Goal: Navigation & Orientation: Find specific page/section

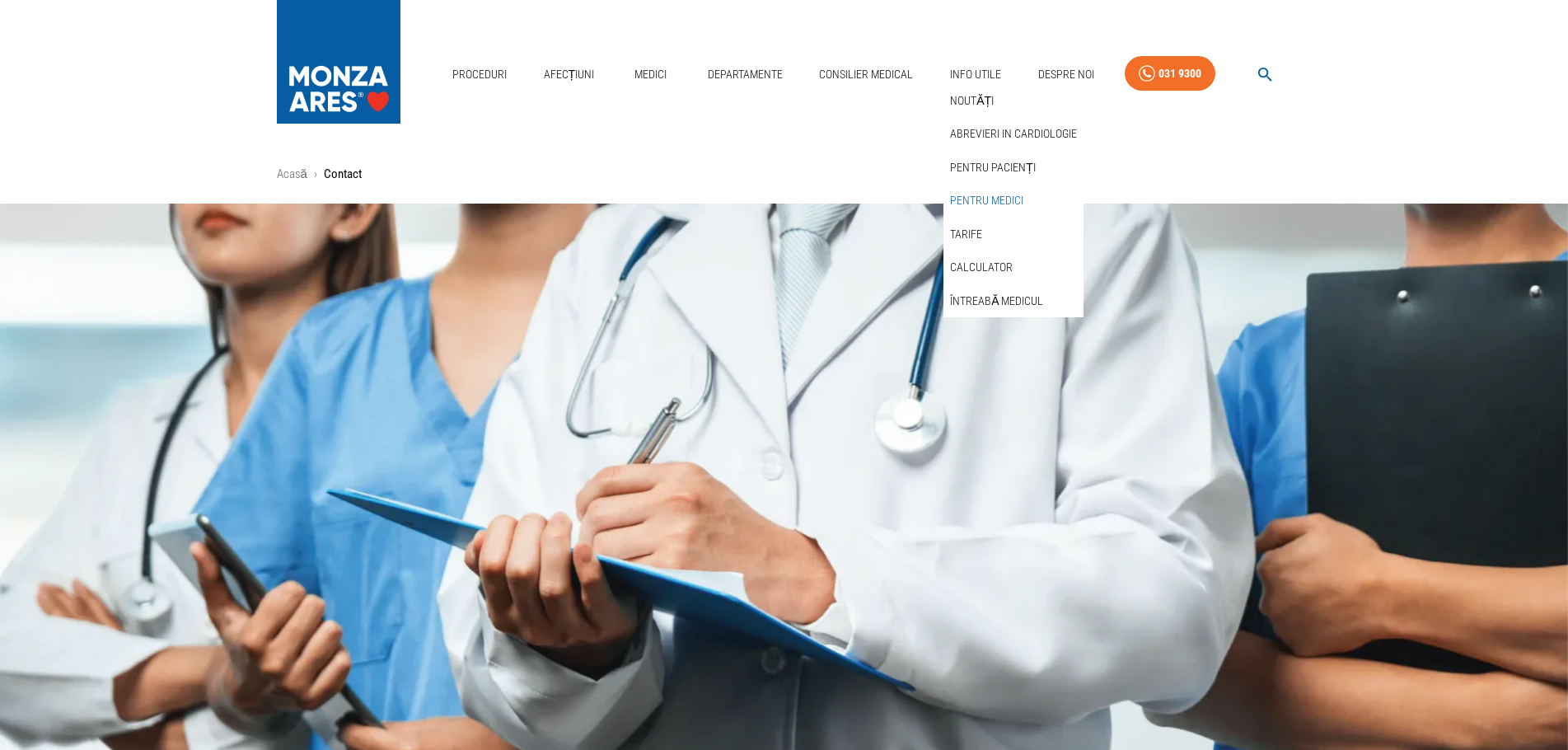
click at [982, 188] on link "Pentru medici" at bounding box center [986, 201] width 80 height 27
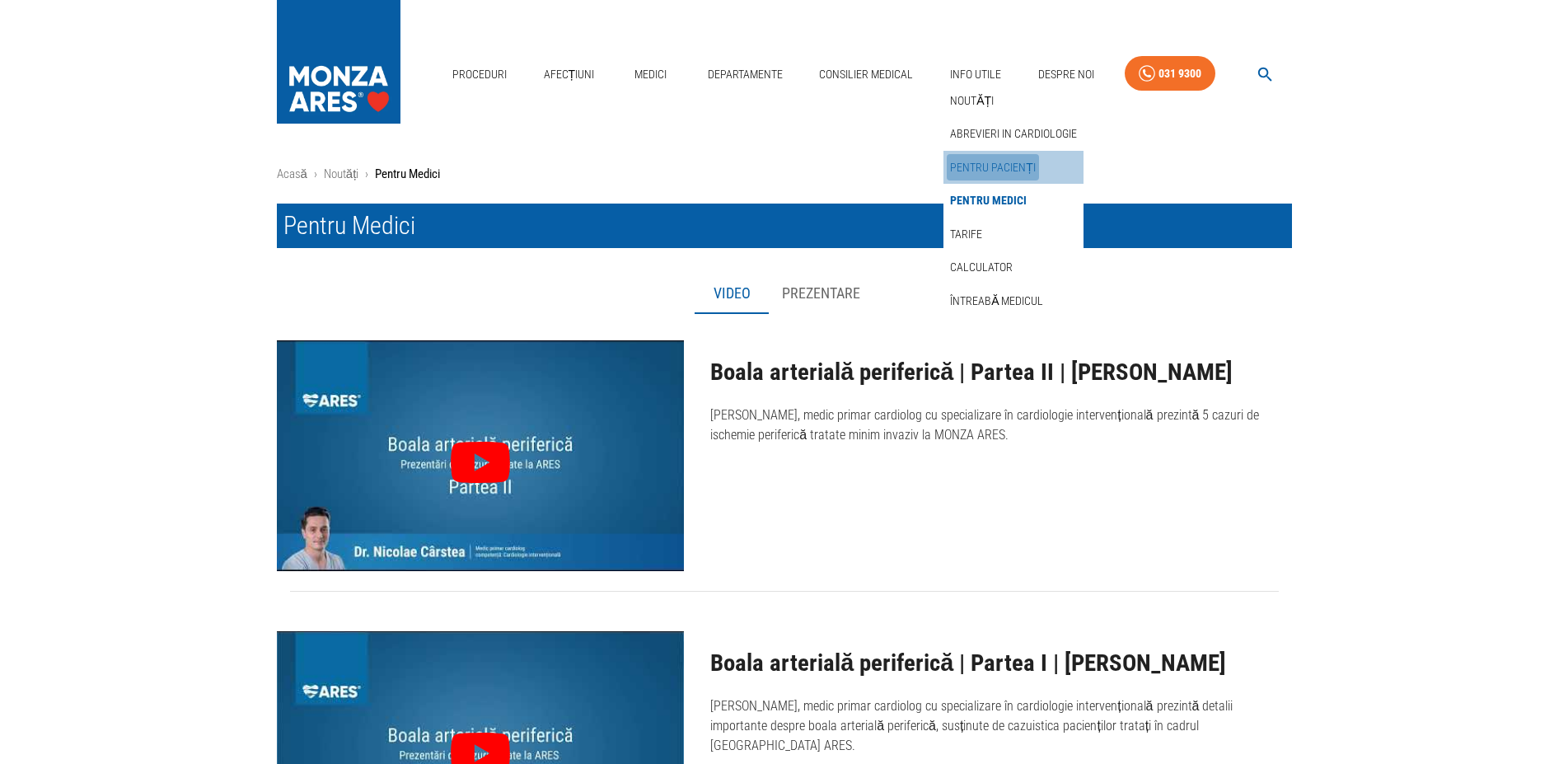
click at [995, 154] on link "Pentru pacienți" at bounding box center [992, 168] width 92 height 27
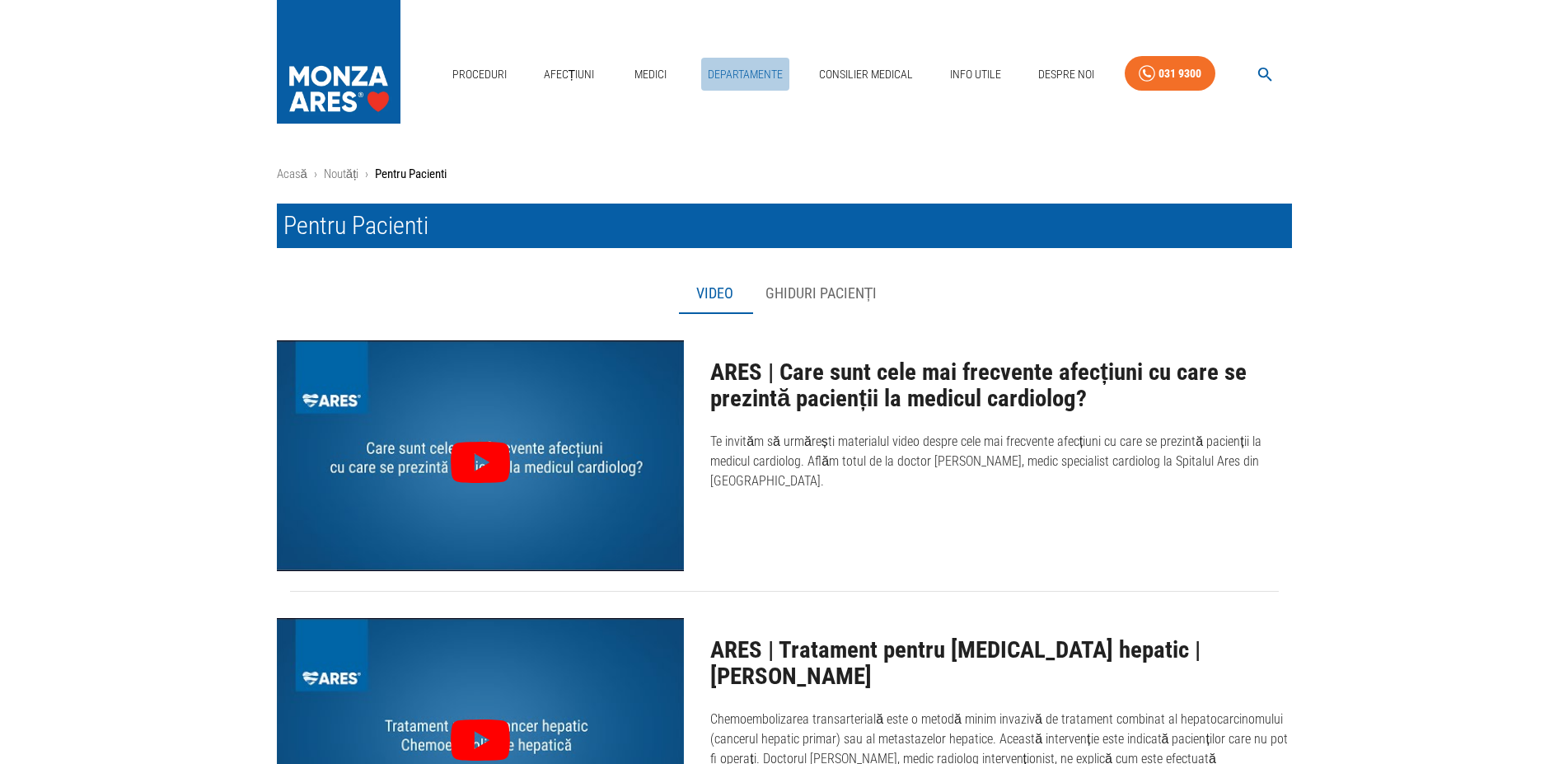
click at [740, 57] on link "Departamente" at bounding box center [745, 74] width 88 height 34
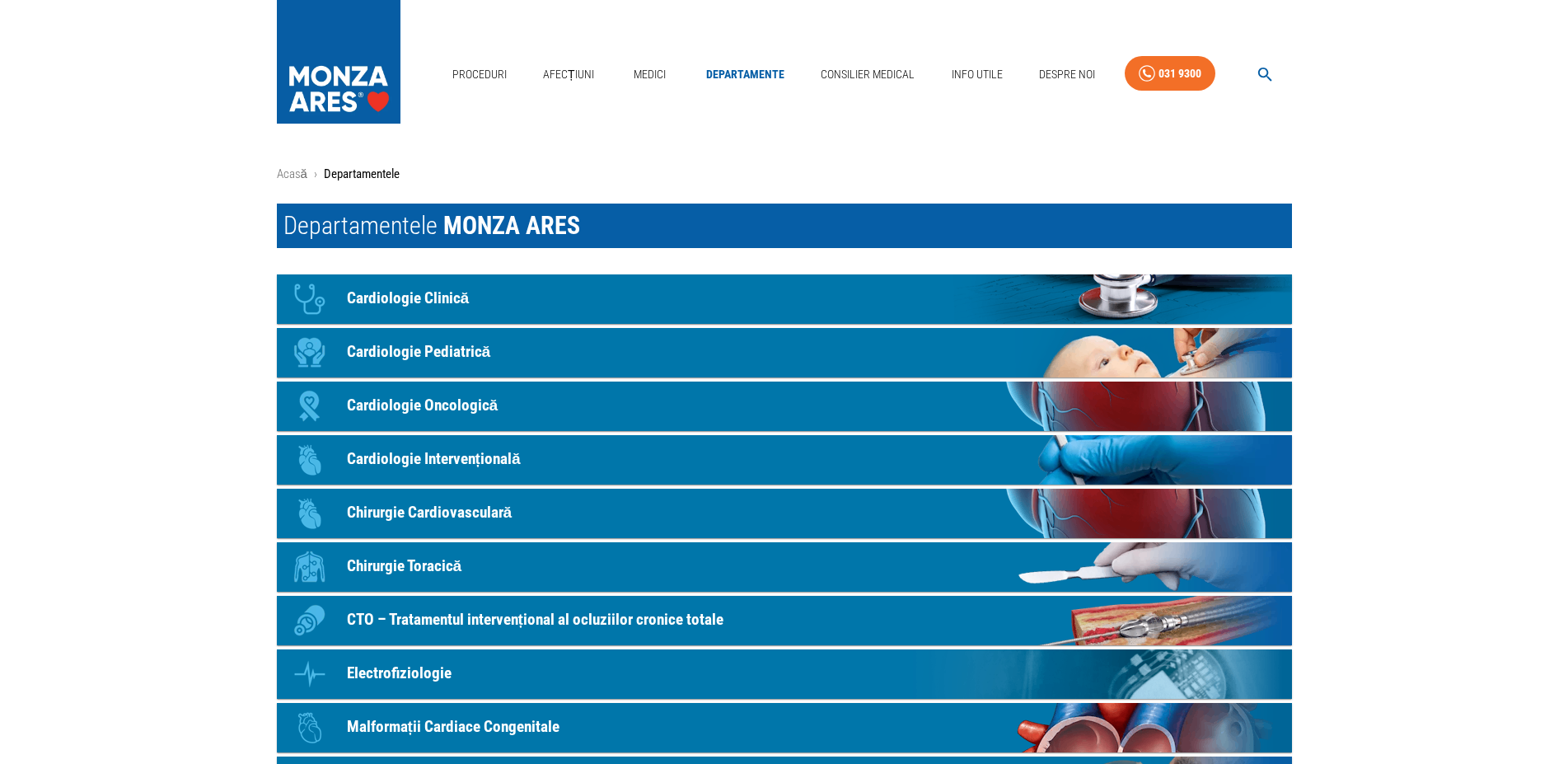
click at [423, 303] on p "Cardiologie Clinică" at bounding box center [408, 299] width 123 height 24
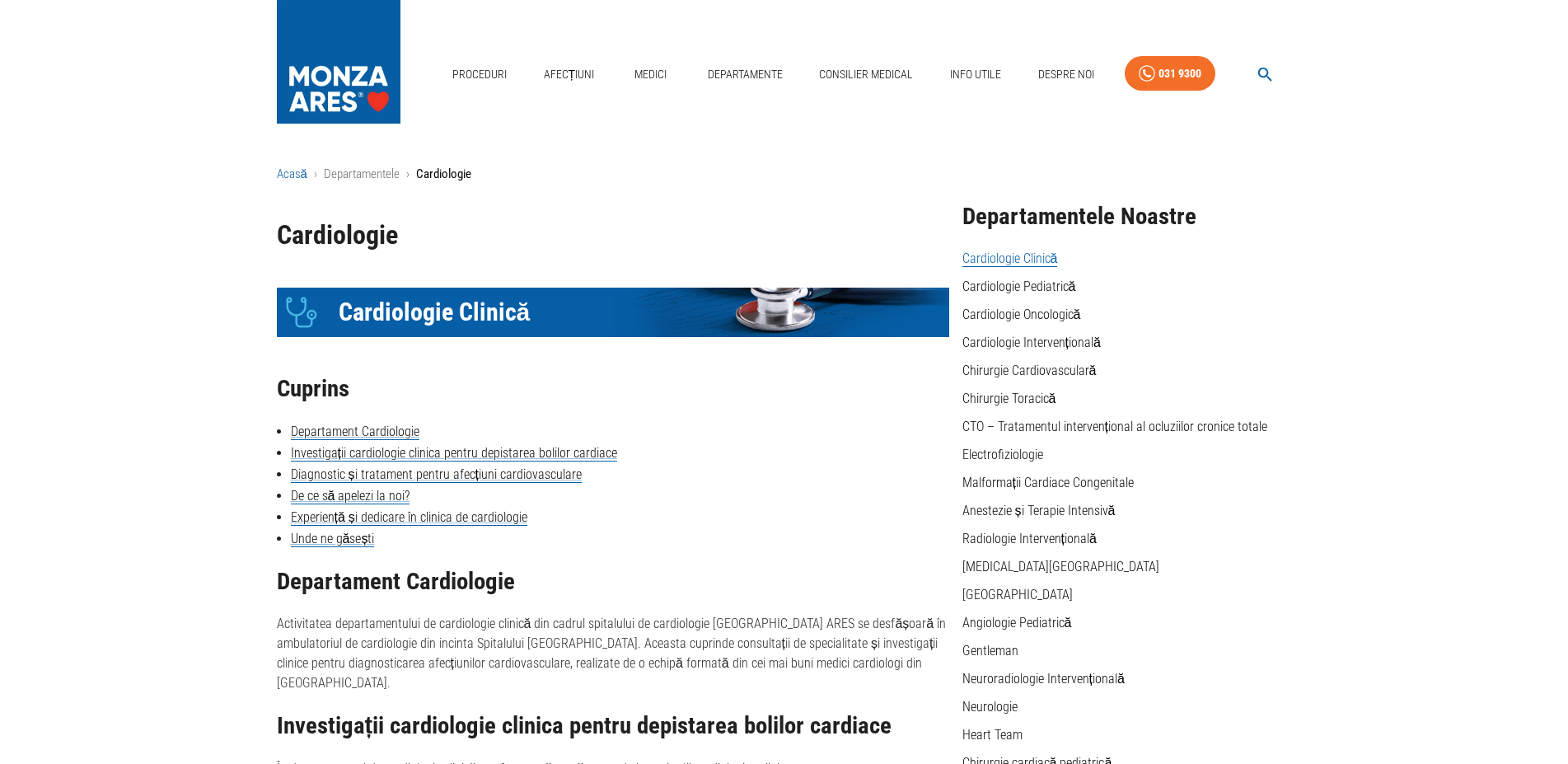
click at [293, 178] on link "Acasă" at bounding box center [292, 174] width 31 height 15
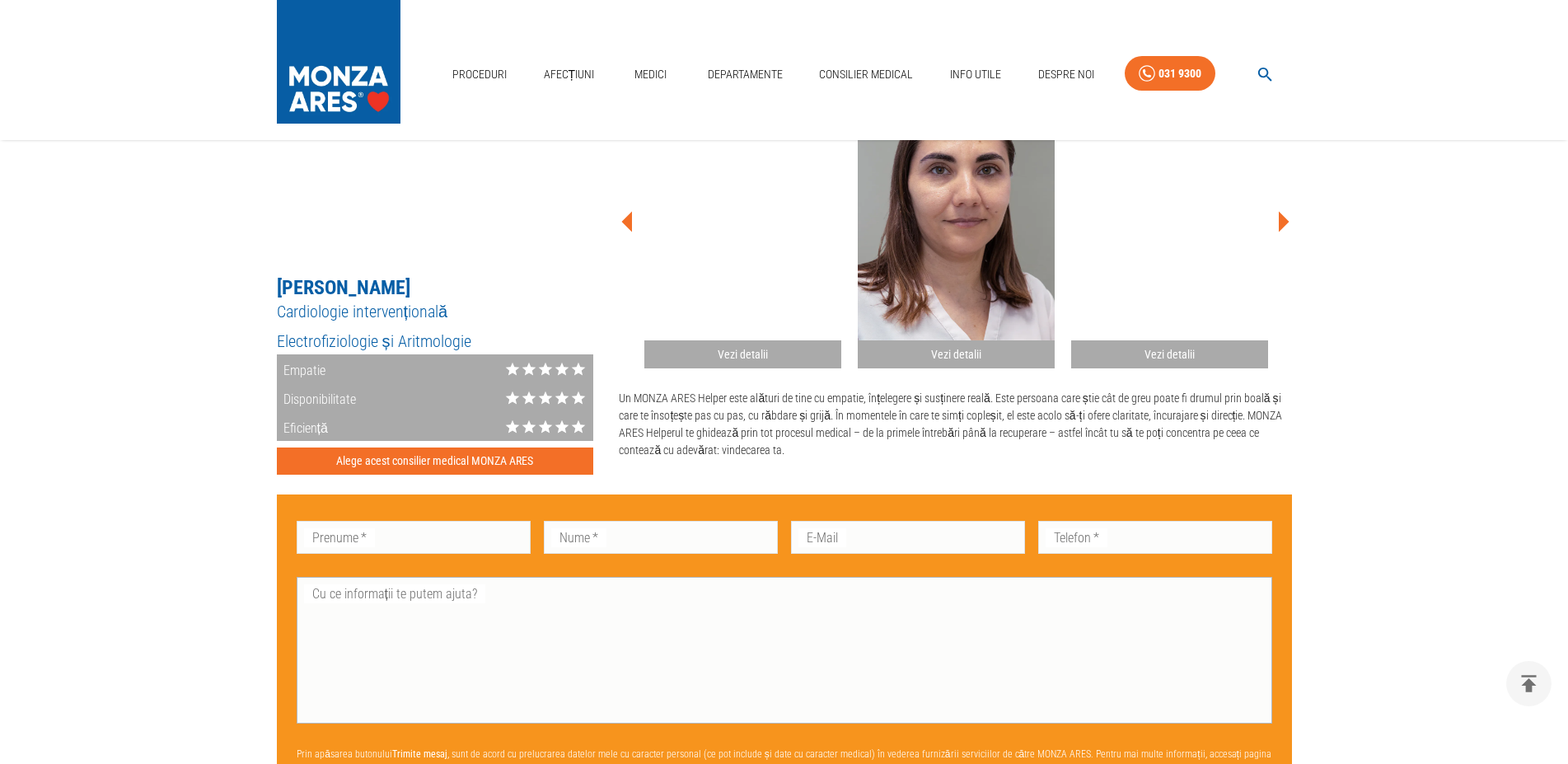
scroll to position [1177, 0]
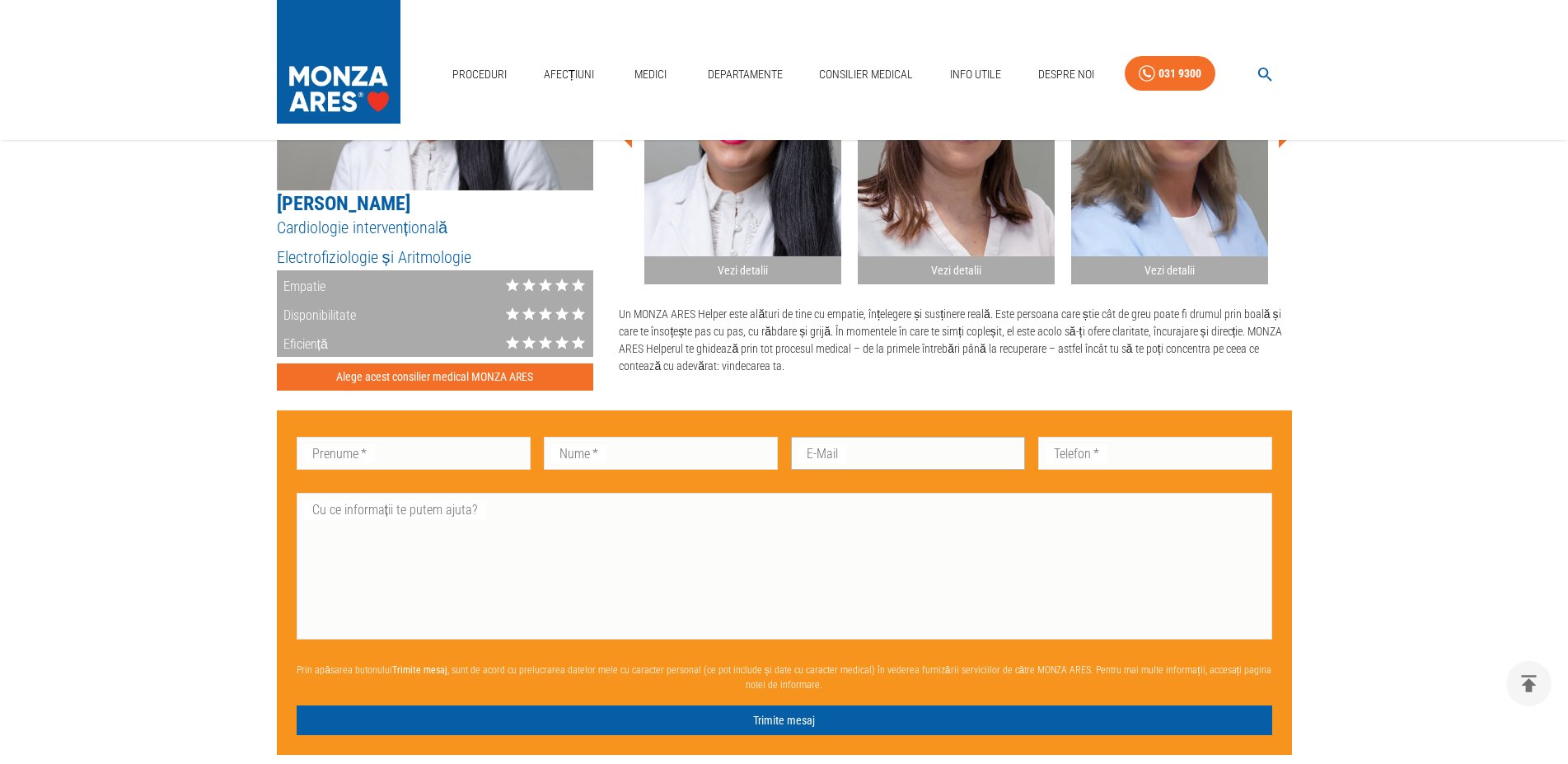
click at [860, 453] on input "E-Mail" at bounding box center [907, 453] width 234 height 33
click at [327, 508] on textarea "Cu ce informații te putem ajuta?" at bounding box center [784, 566] width 953 height 133
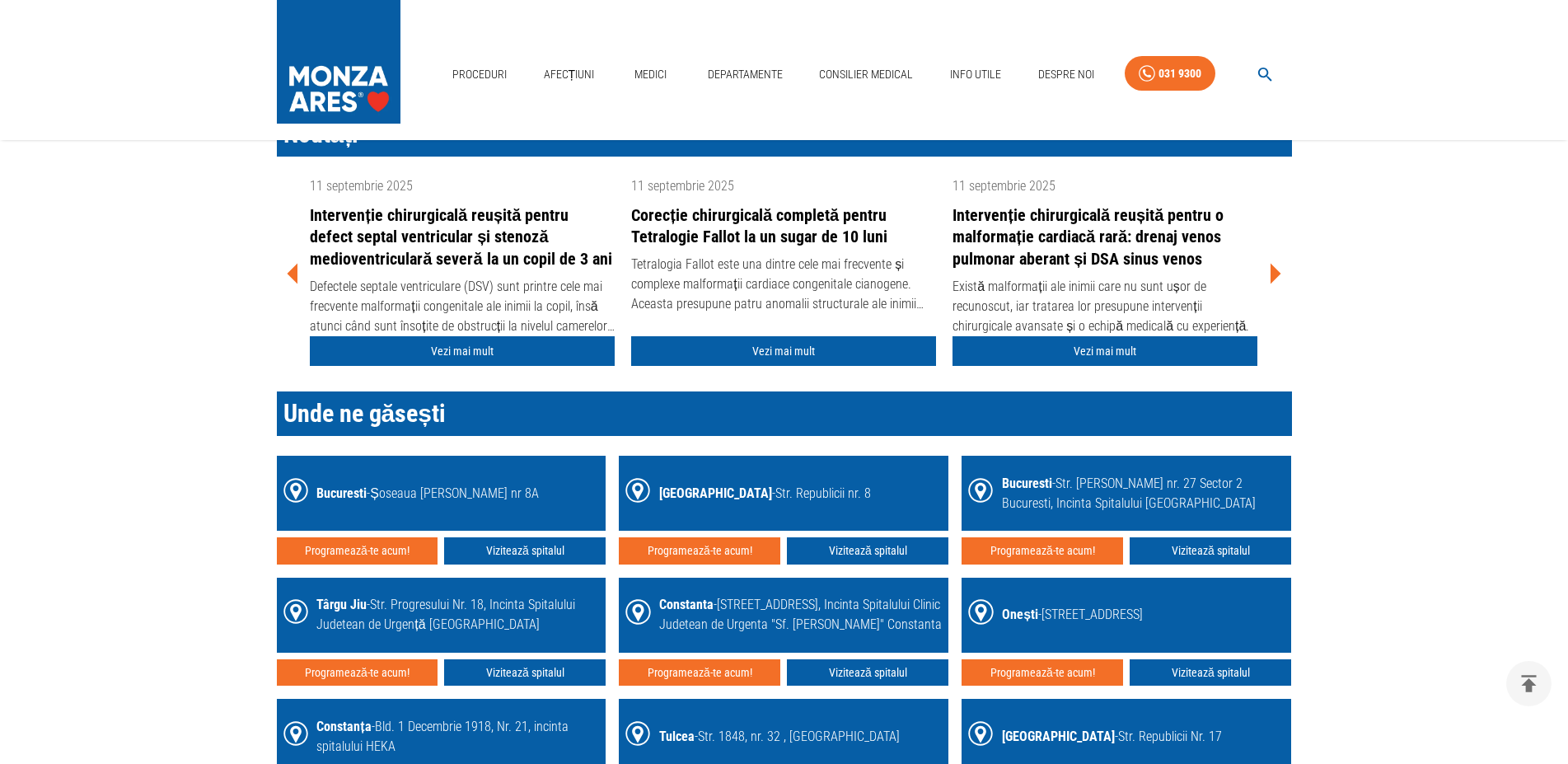
scroll to position [2439, 0]
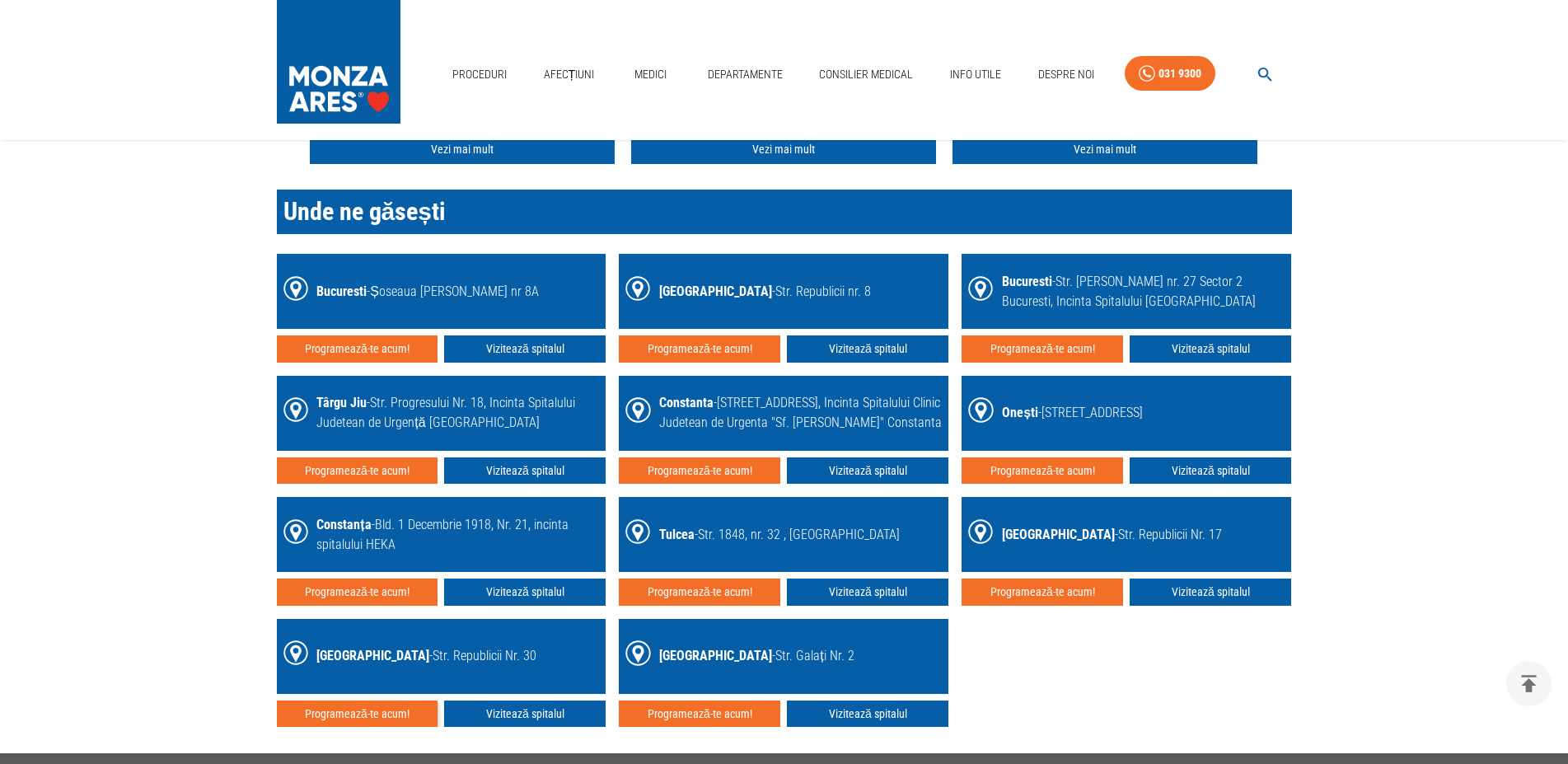
click at [366, 715] on button "Programează-te acum!" at bounding box center [357, 715] width 161 height 27
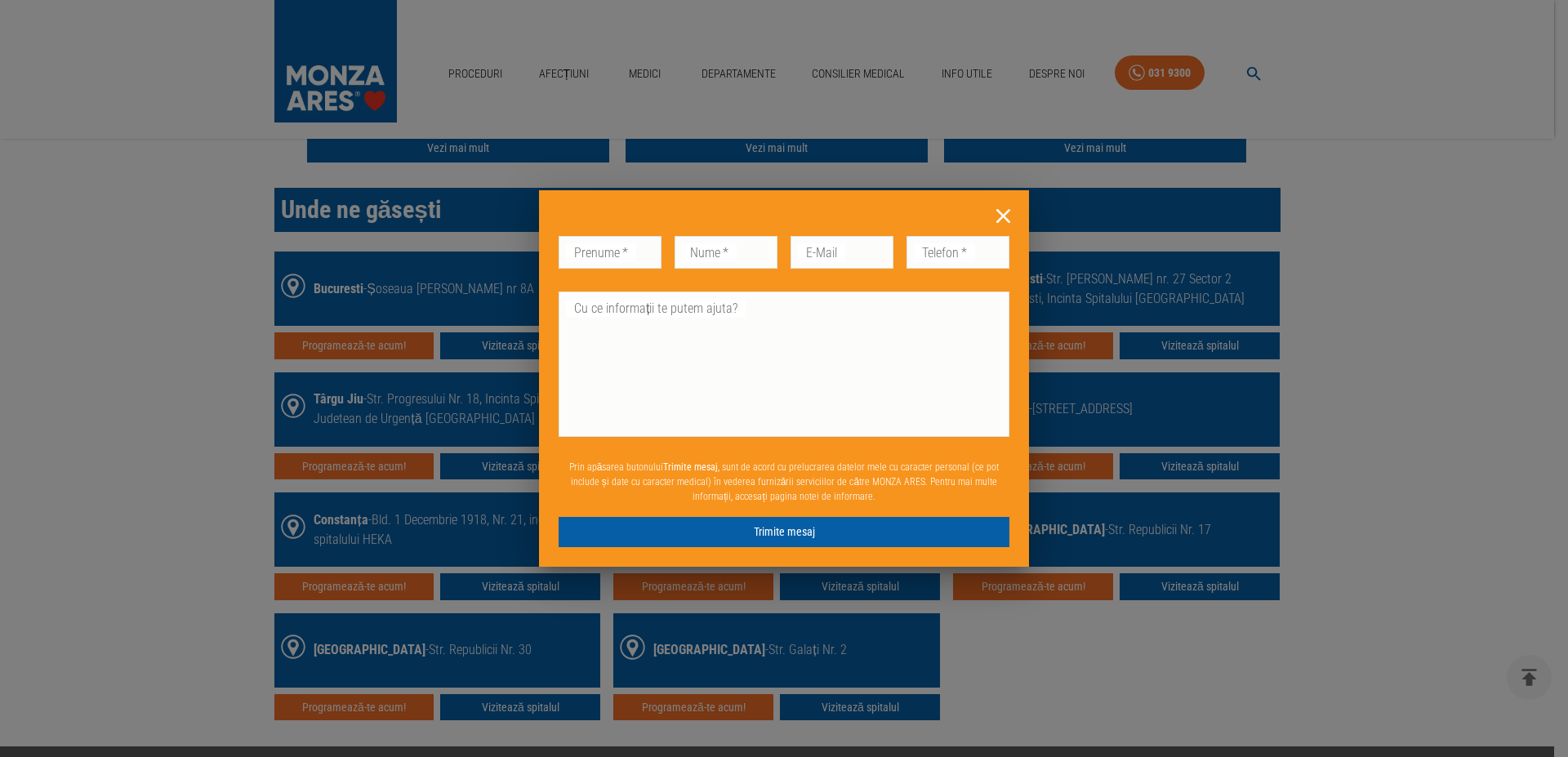
click at [1005, 217] on icon at bounding box center [1003, 216] width 14 height 14
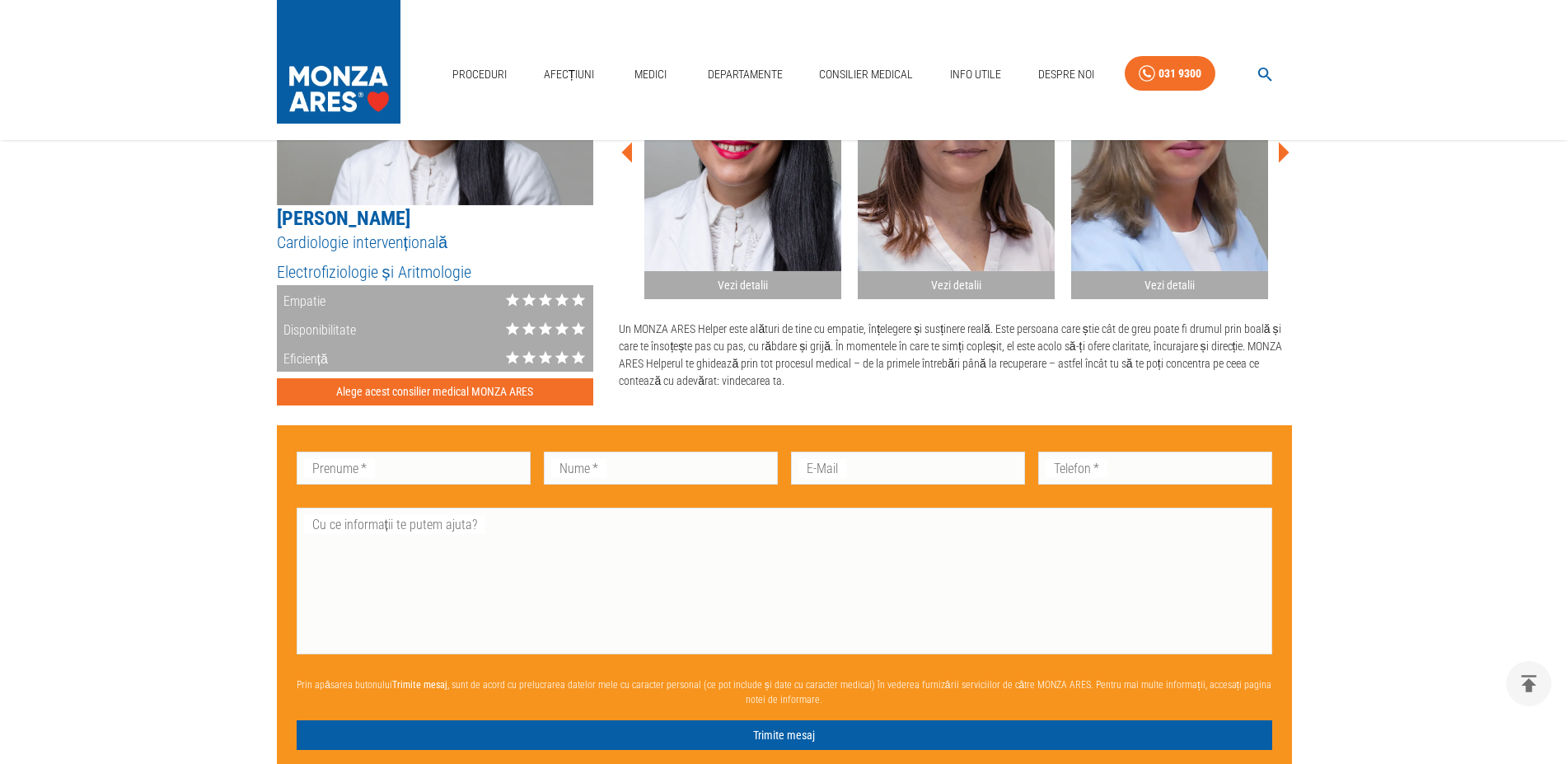
scroll to position [574, 0]
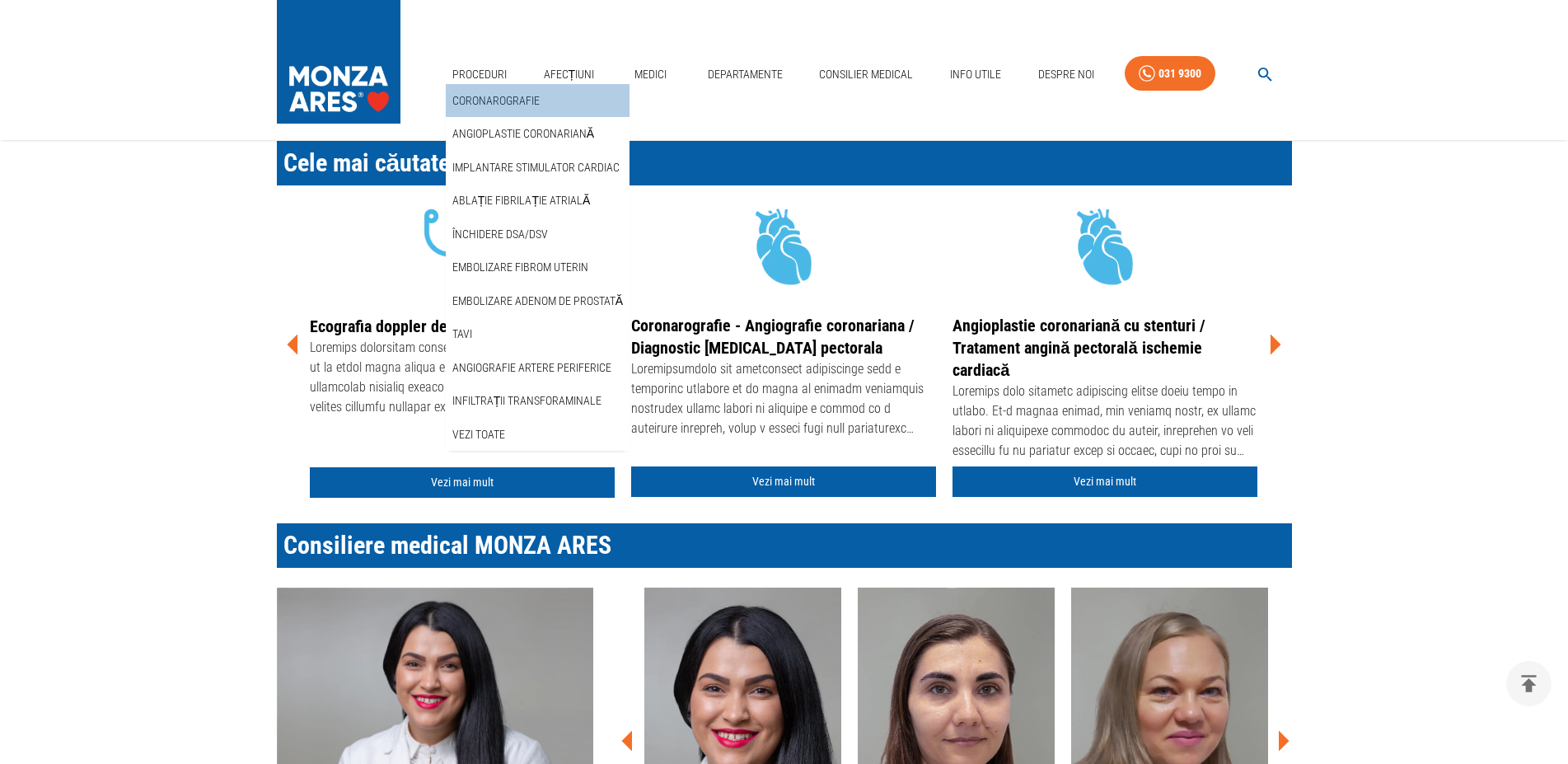
click at [473, 84] on div "Coronarografie" at bounding box center [538, 100] width 184 height 34
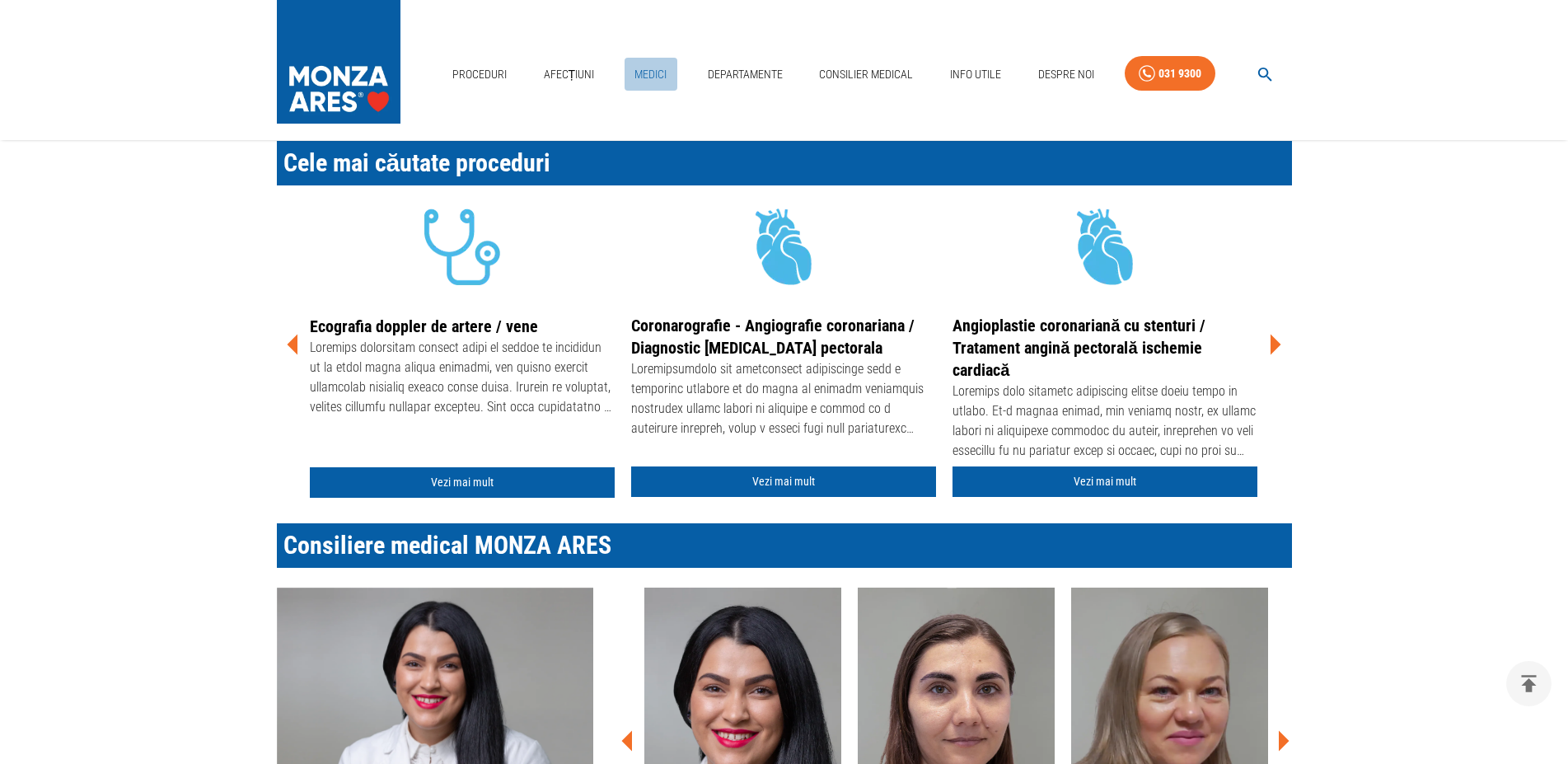
click at [655, 57] on link "Medici" at bounding box center [651, 74] width 53 height 34
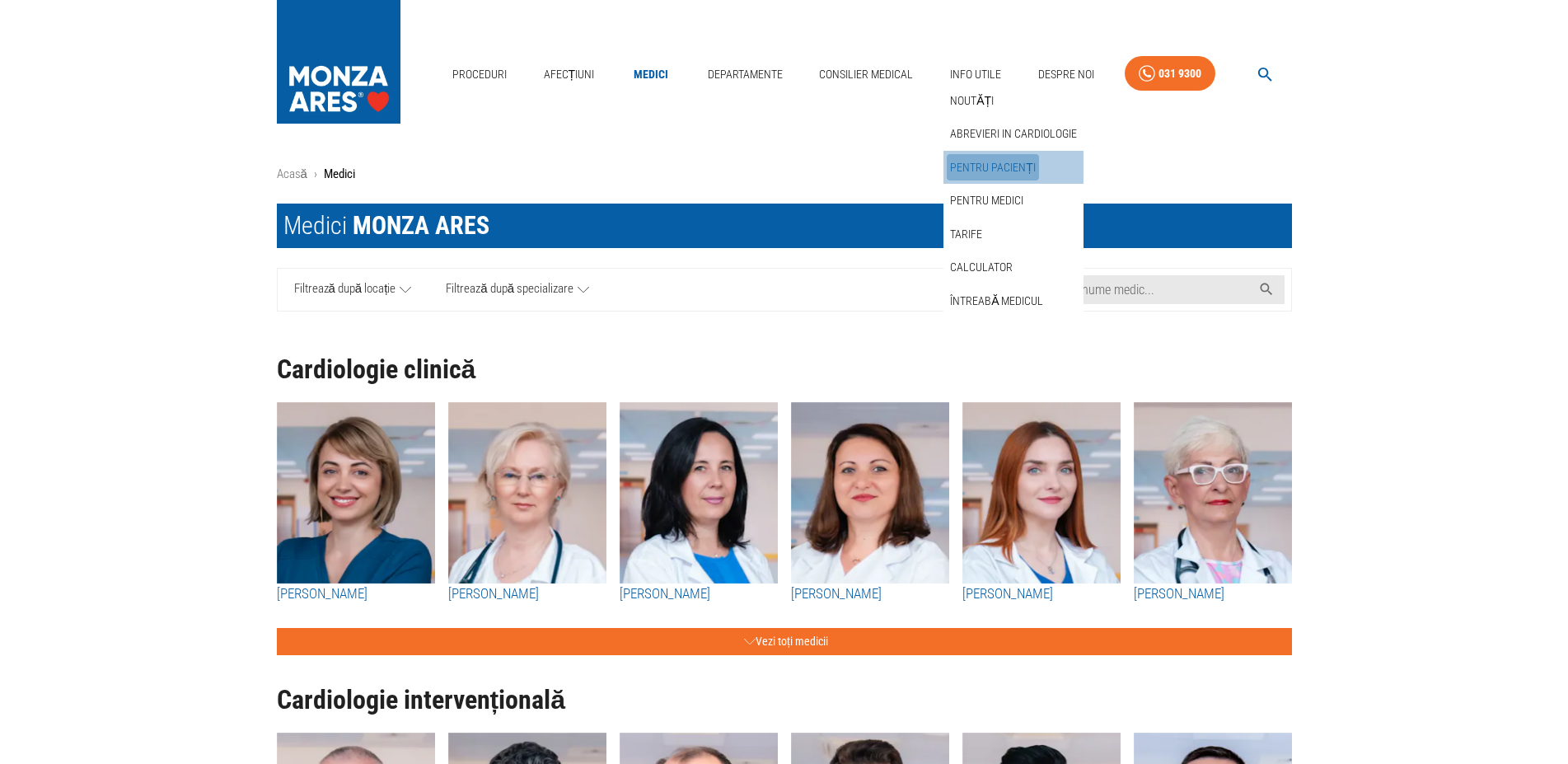
click at [1013, 154] on link "Pentru pacienți" at bounding box center [992, 168] width 92 height 27
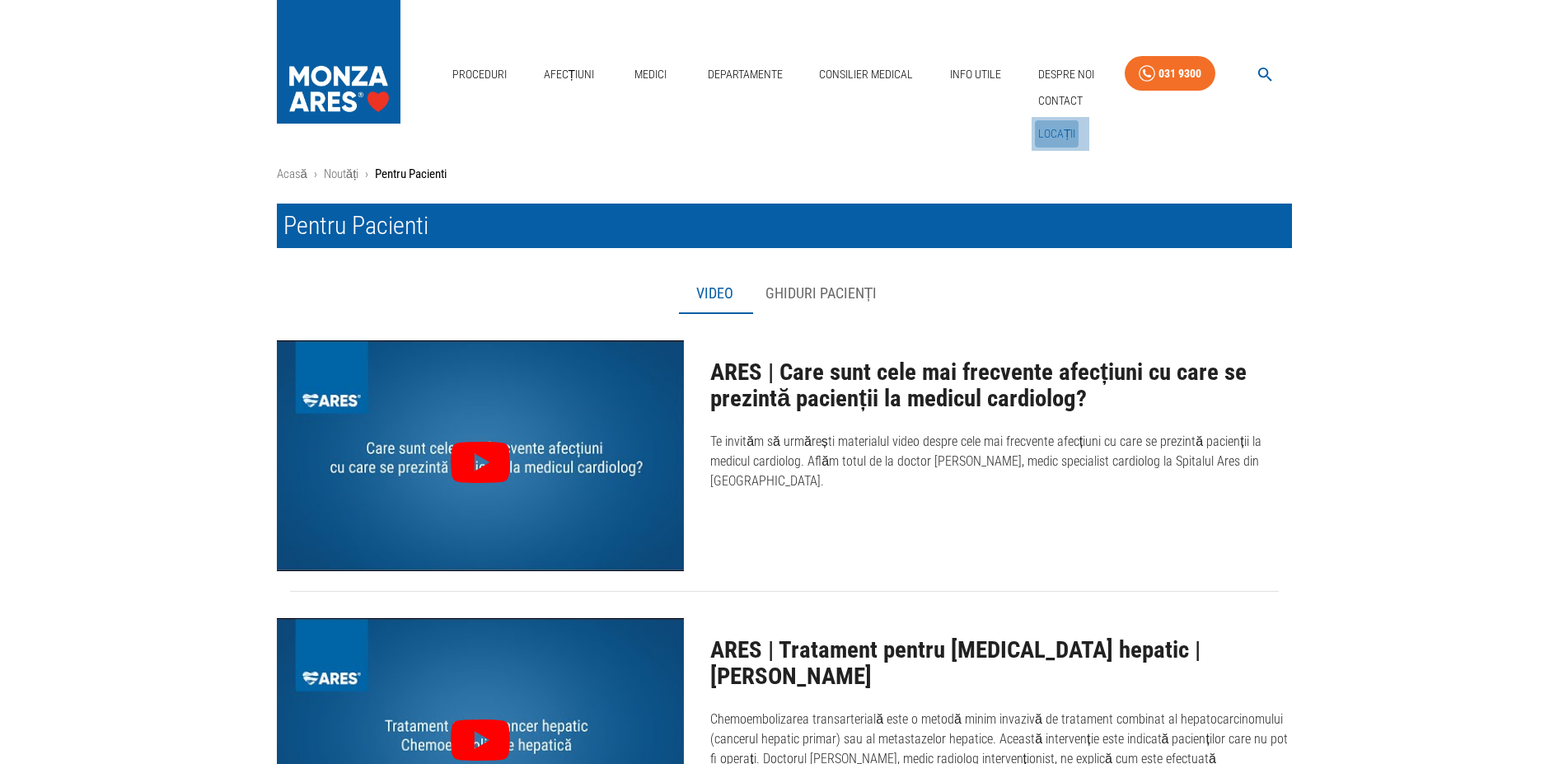
click at [1050, 120] on link "Locații" at bounding box center [1057, 134] width 45 height 27
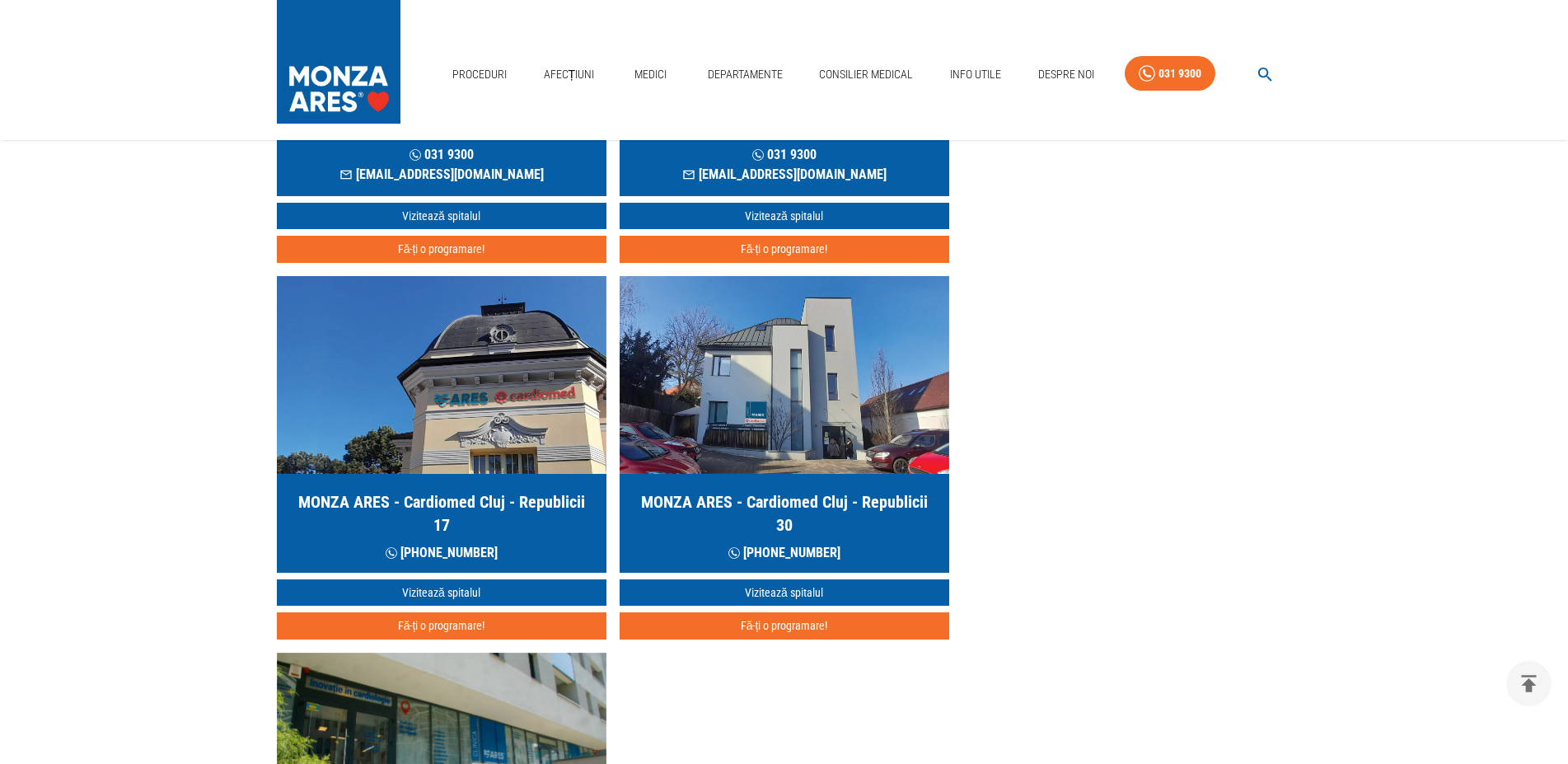
scroll to position [757, 0]
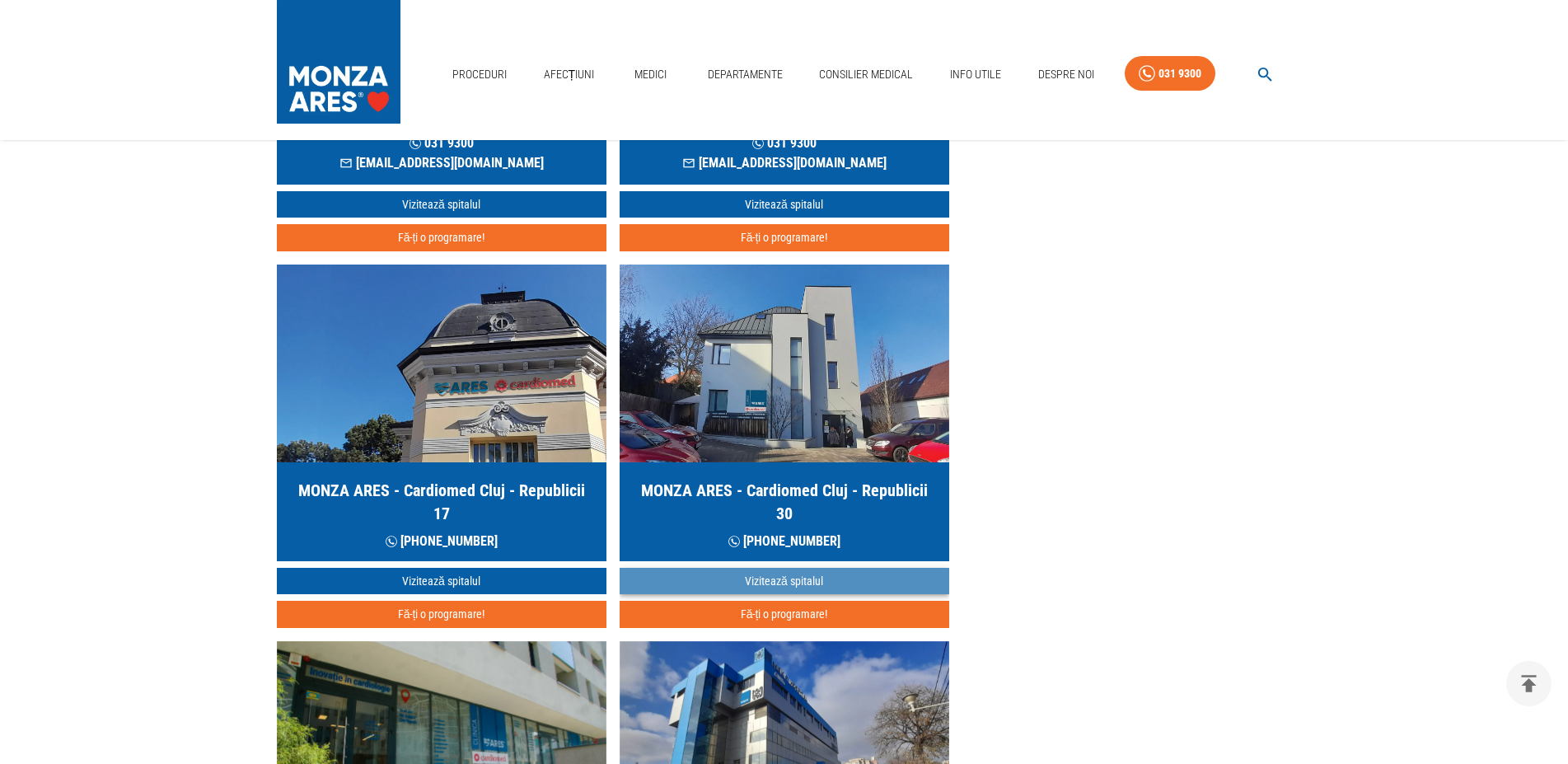
click at [774, 578] on link "Vizitează spitalul" at bounding box center [784, 582] width 329 height 27
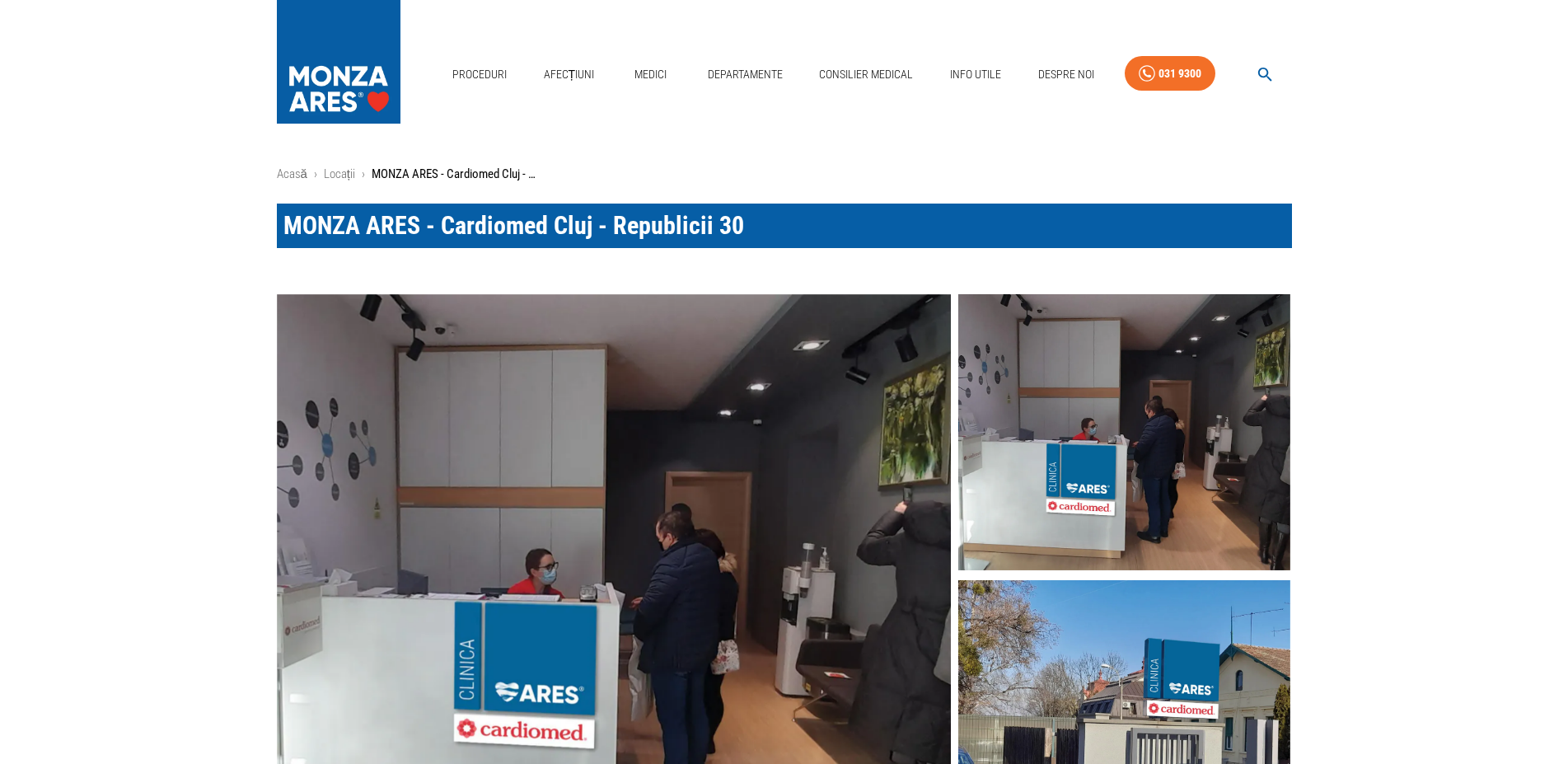
click at [318, 178] on div "MONZA ARES - Cardiomed Cluj - Republicii 30" at bounding box center [771, 213] width 1041 height 71
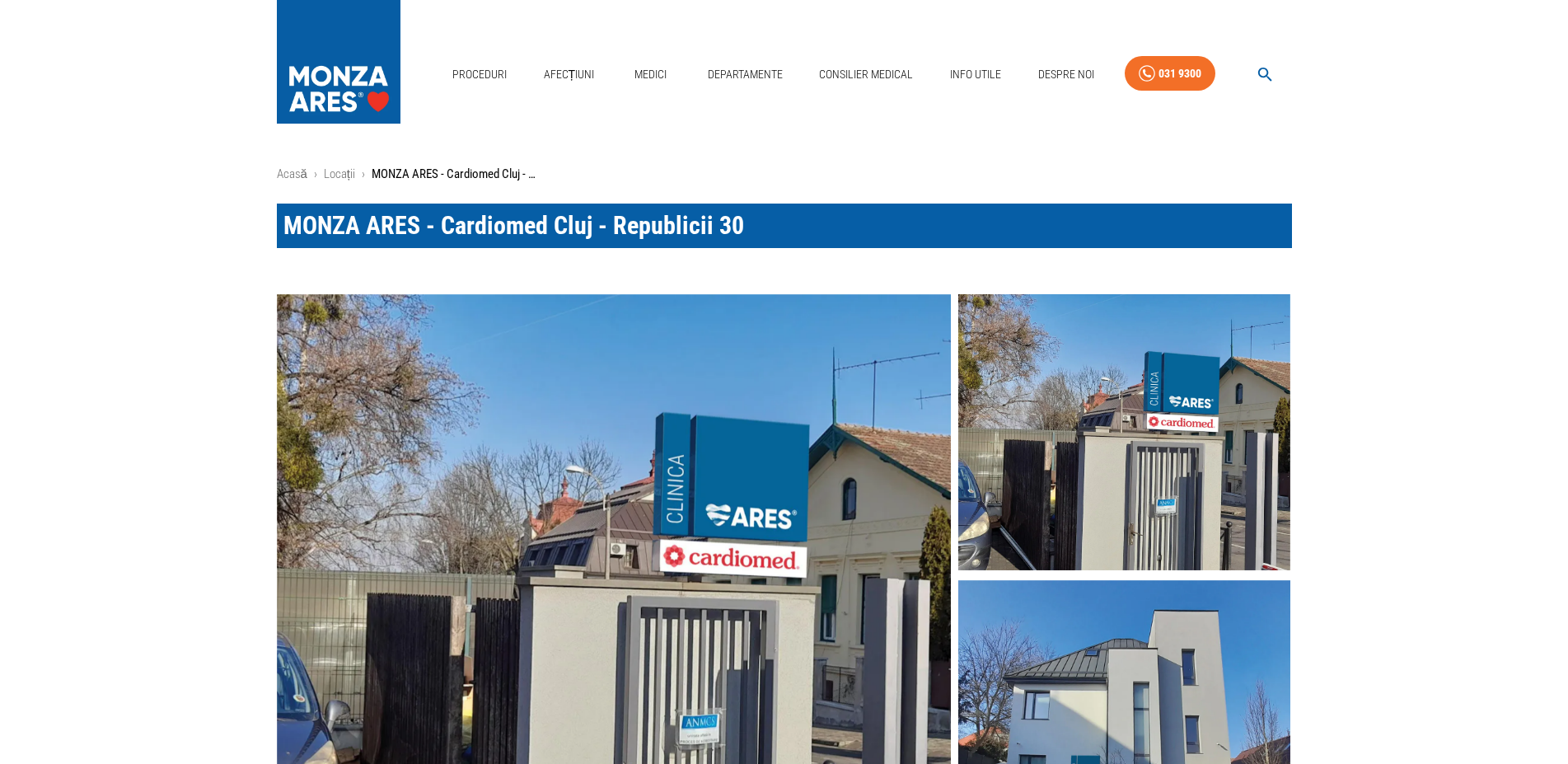
click at [322, 175] on ol "Acasă › Locații › [GEOGRAPHIC_DATA] ARES - Cardiomed Cluj - Republicii 30" at bounding box center [784, 174] width 1016 height 19
click at [333, 174] on link "Locații" at bounding box center [339, 174] width 31 height 15
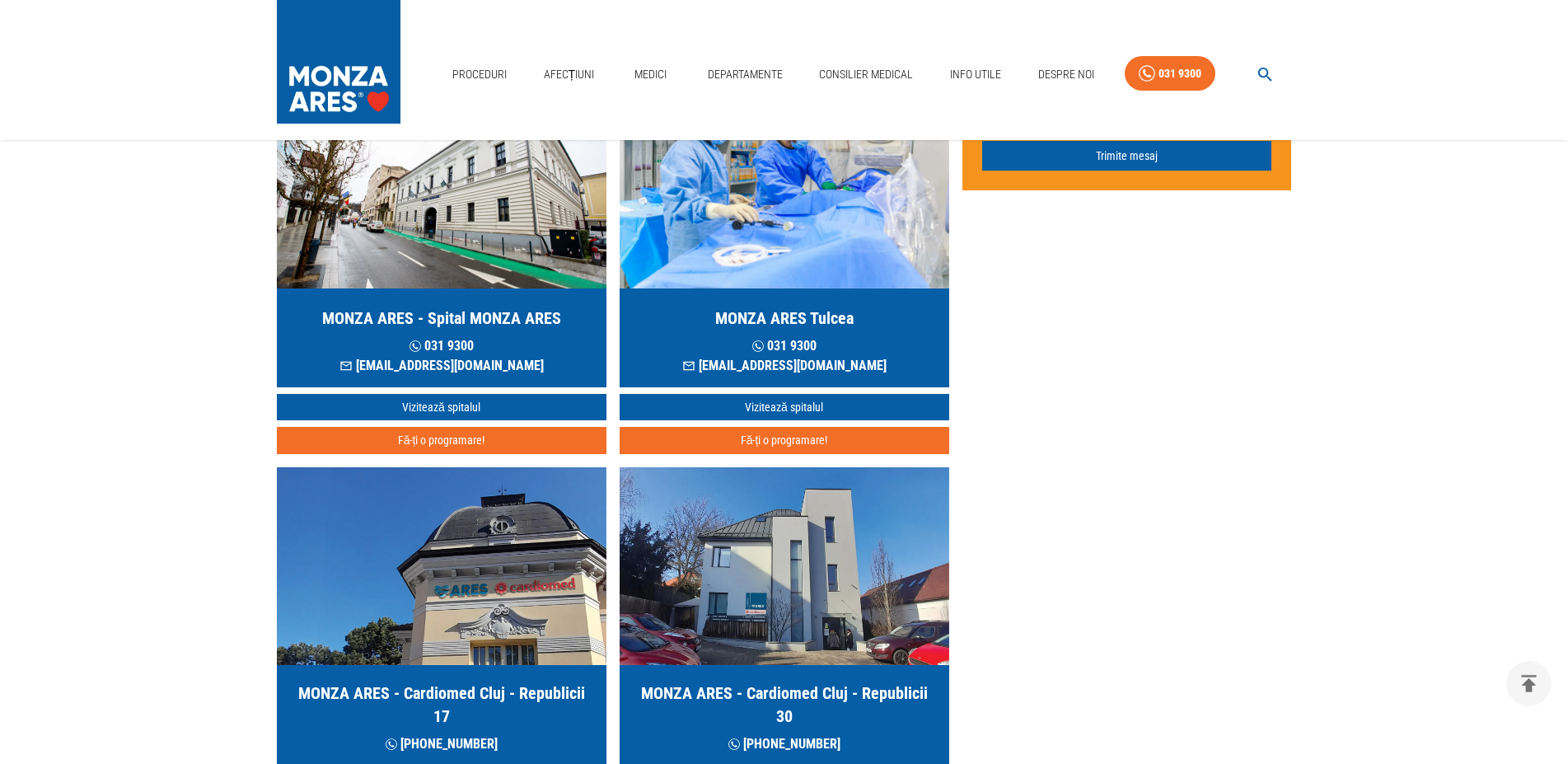
scroll to position [757, 0]
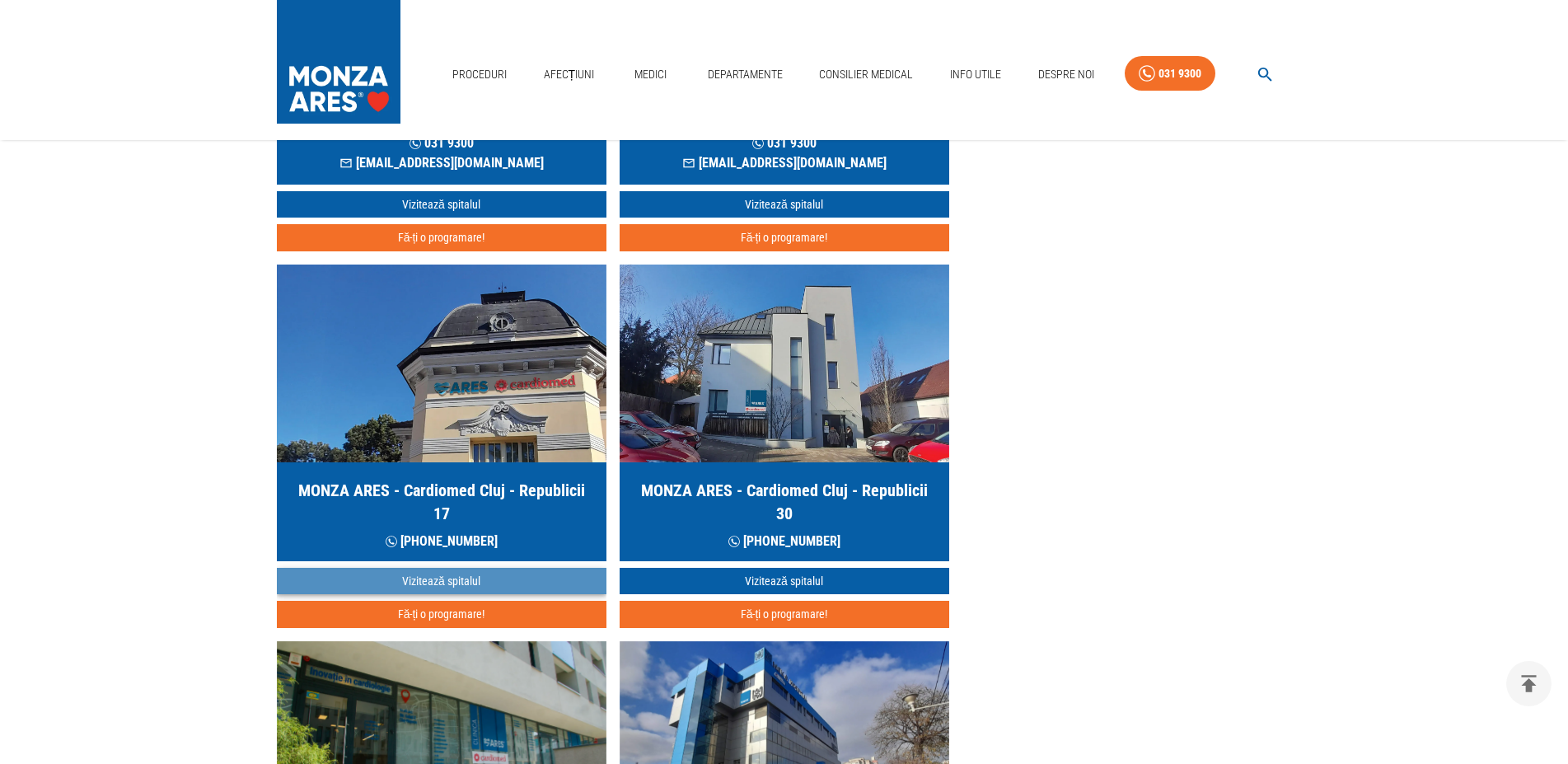
click at [431, 584] on link "Vizitează spitalul" at bounding box center [441, 582] width 329 height 27
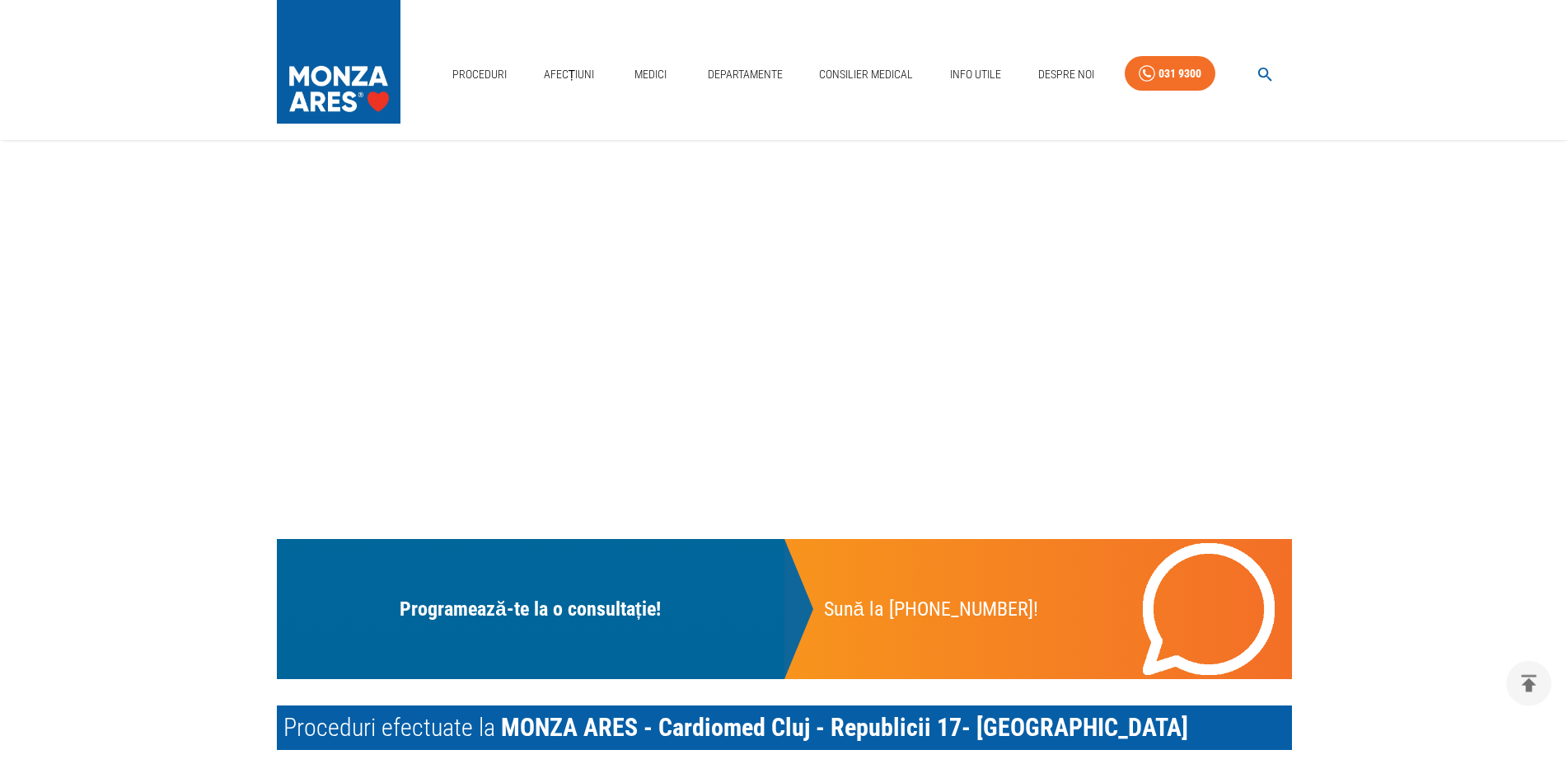
scroll to position [421, 0]
